Goal: Navigation & Orientation: Find specific page/section

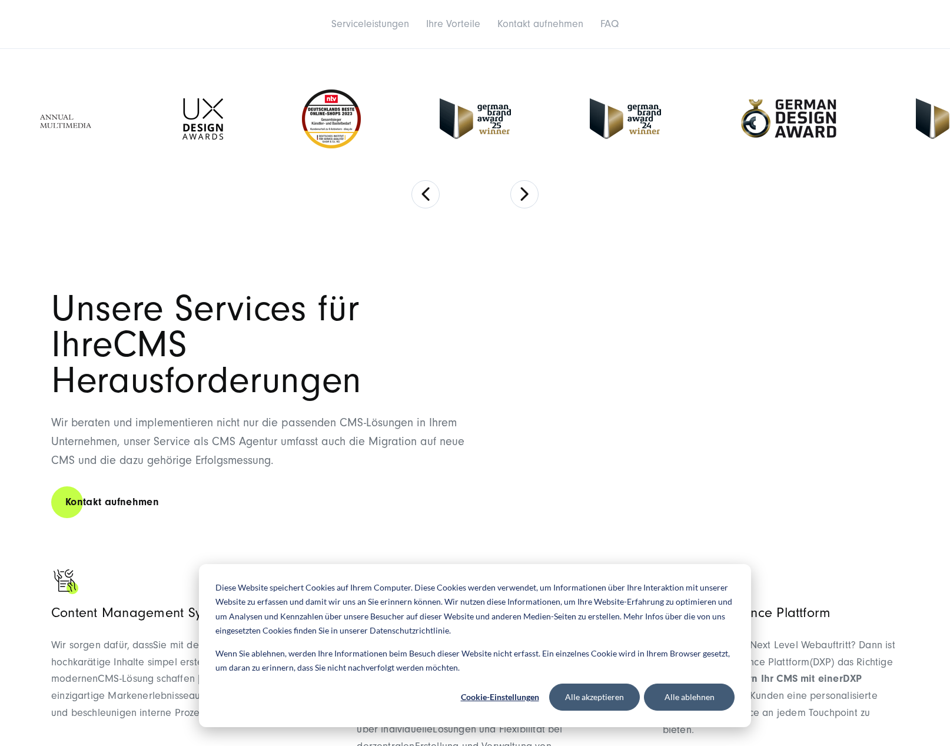
scroll to position [446, 0]
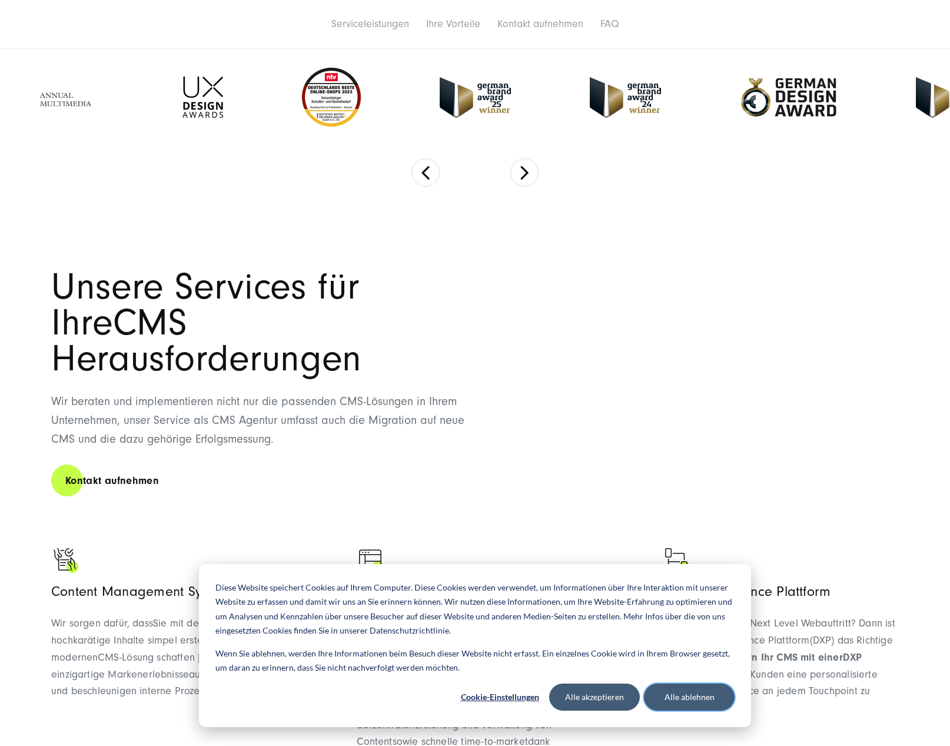
click at [686, 694] on button "Alle ablehnen" at bounding box center [689, 696] width 91 height 27
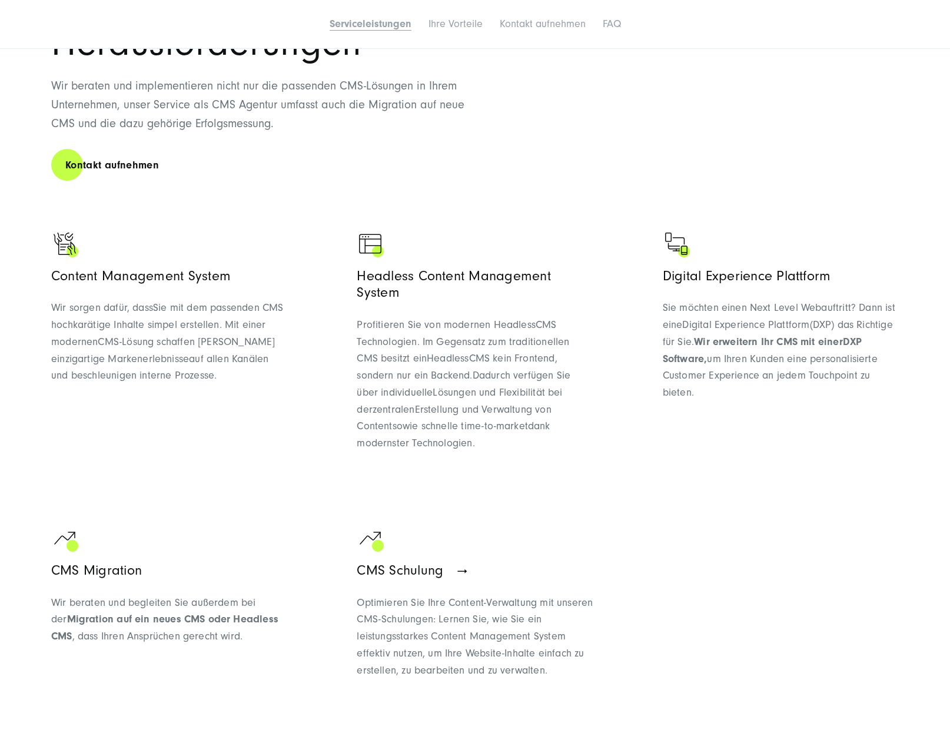
scroll to position [762, 0]
click at [404, 386] on span "ndividuelle" at bounding box center [407, 392] width 49 height 12
click at [521, 386] on span "Lösungen und Flexibilität bei der" at bounding box center [459, 400] width 205 height 29
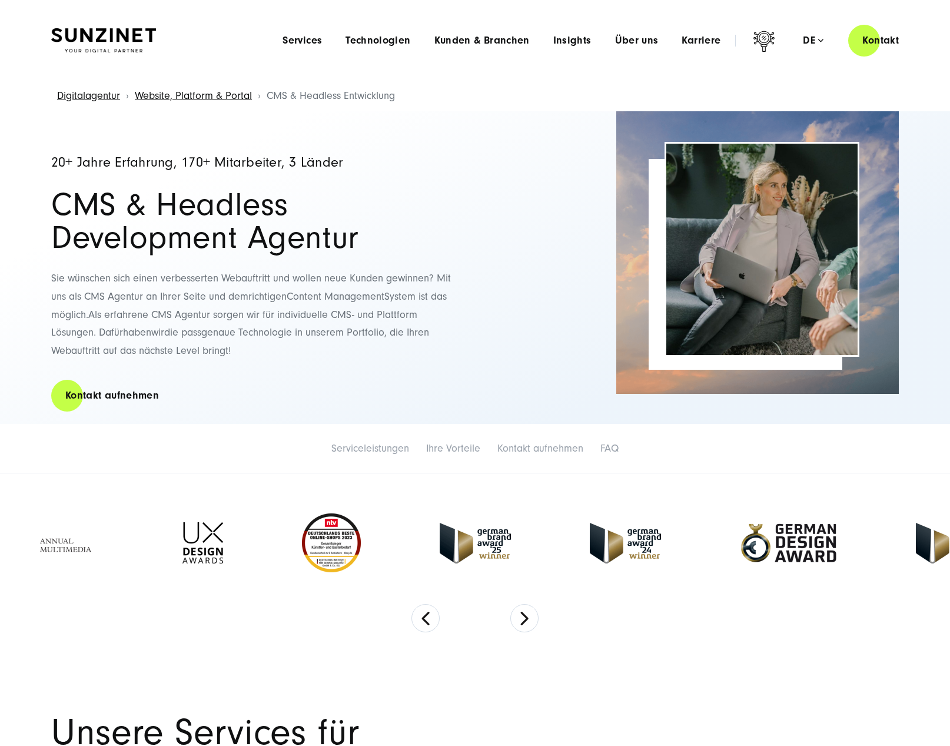
scroll to position [0, 0]
click at [636, 42] on span "Über uns" at bounding box center [637, 41] width 44 height 12
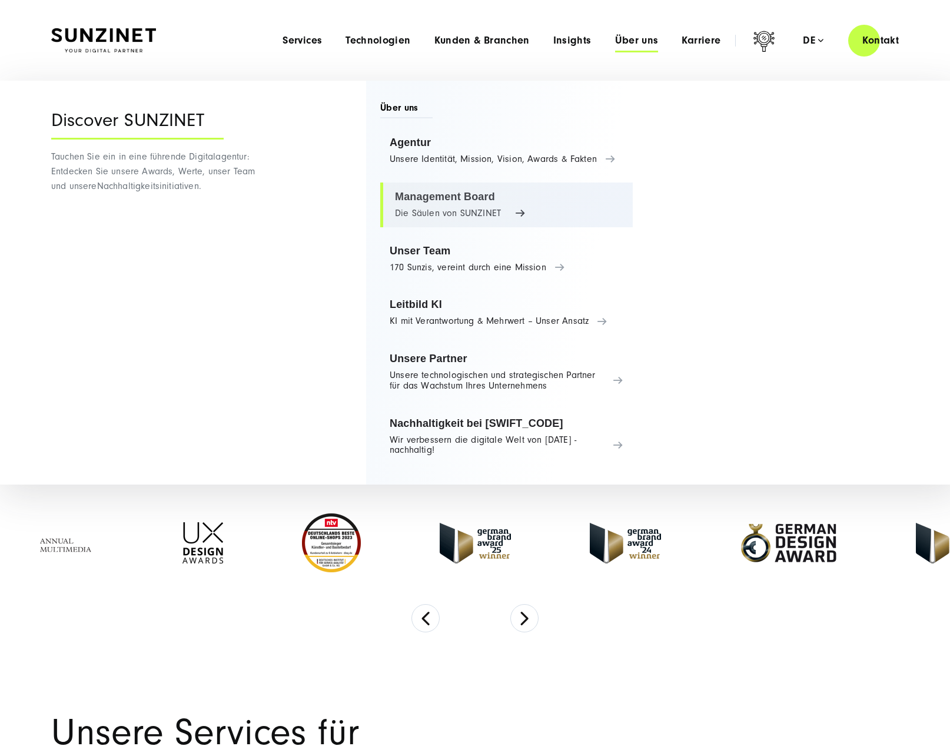
click at [460, 191] on link "Management Board Die Säulen von SUNZINET" at bounding box center [506, 204] width 253 height 45
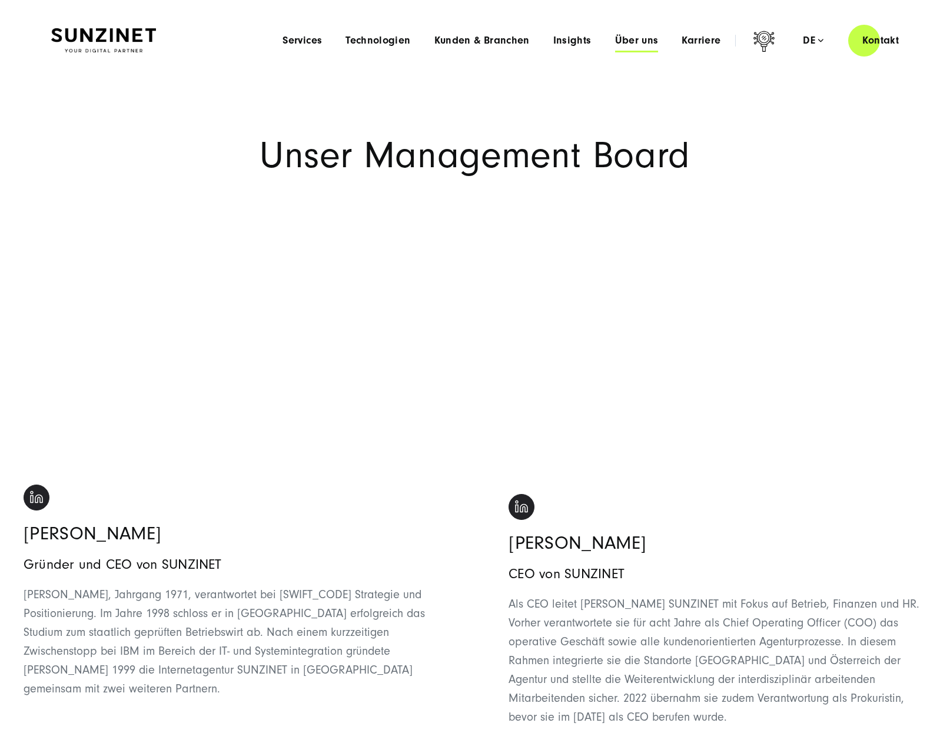
click at [631, 42] on span "Über uns" at bounding box center [637, 41] width 44 height 12
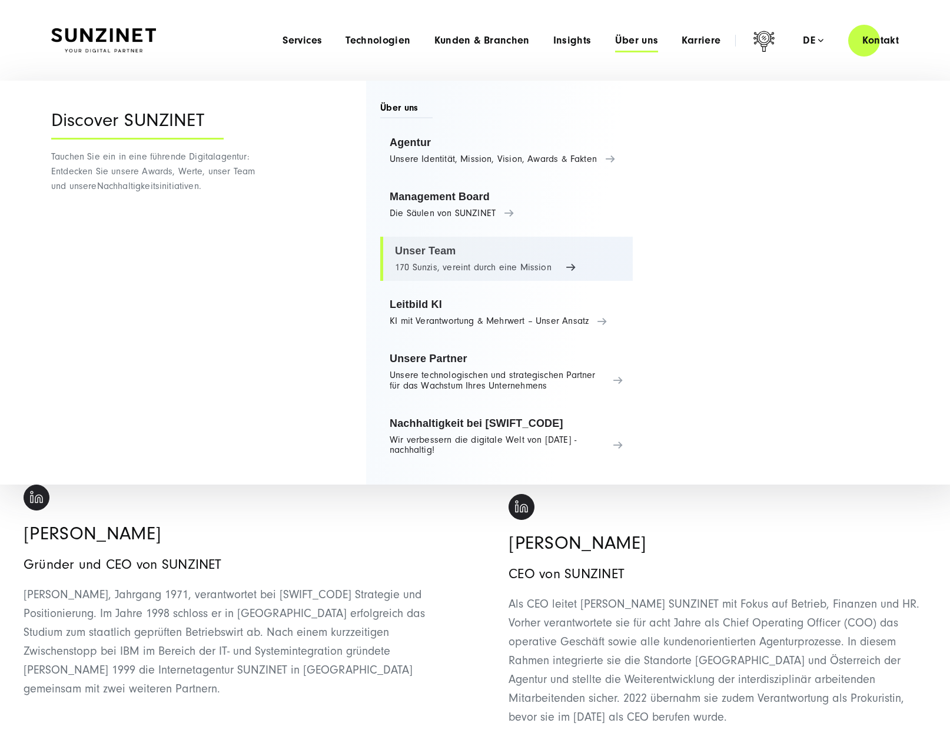
click at [425, 257] on link "Unser Team 170 Sunzis, vereint durch eine Mission" at bounding box center [506, 259] width 253 height 45
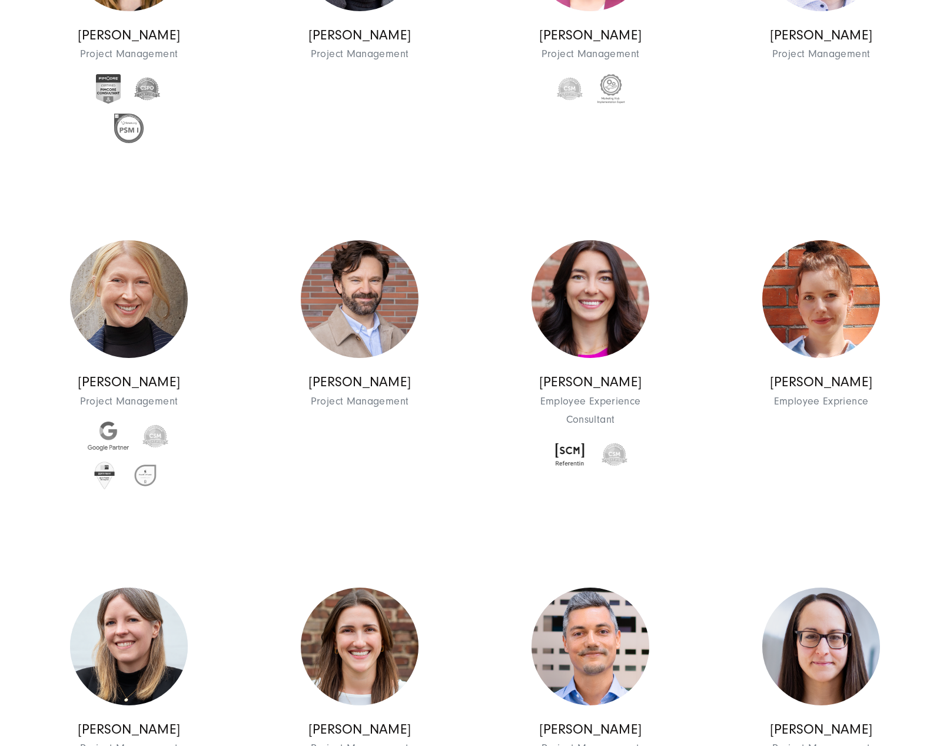
scroll to position [2136, 0]
